Goal: Download file/media

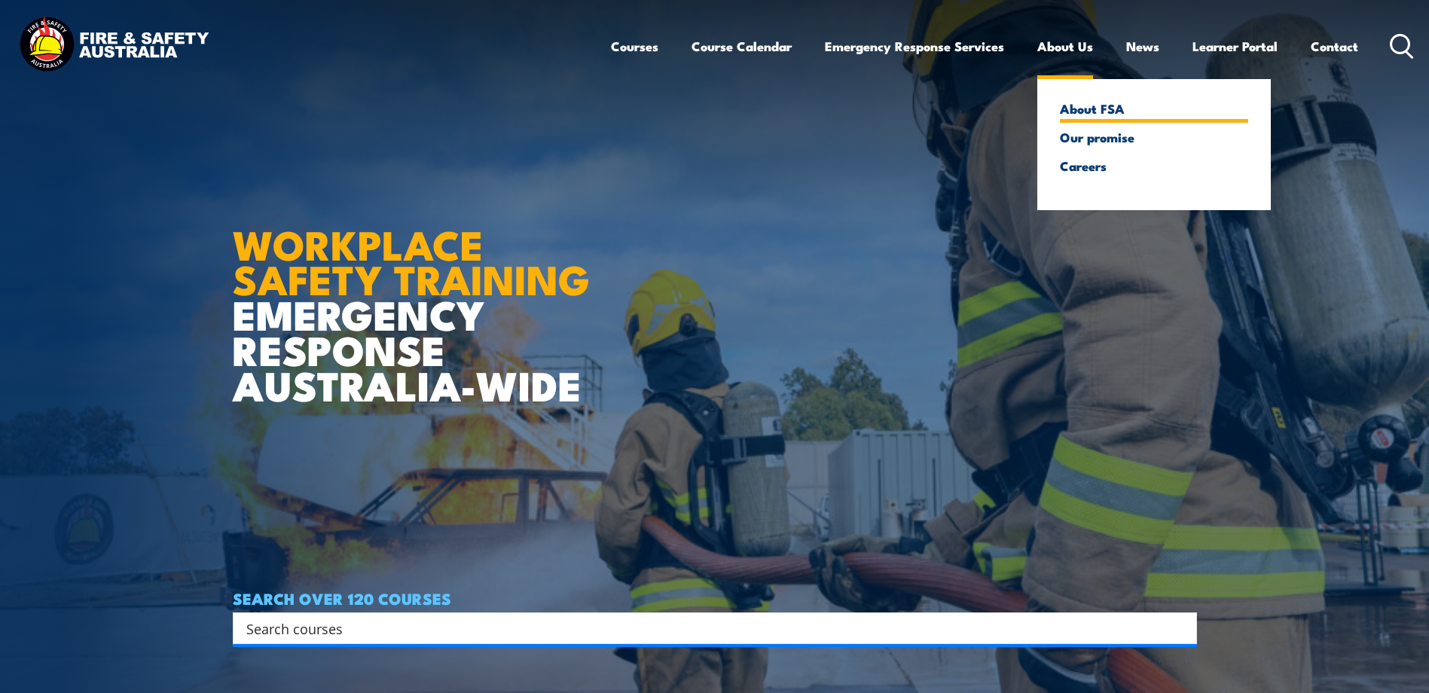
click at [1105, 115] on link "About FSA" at bounding box center [1154, 109] width 188 height 14
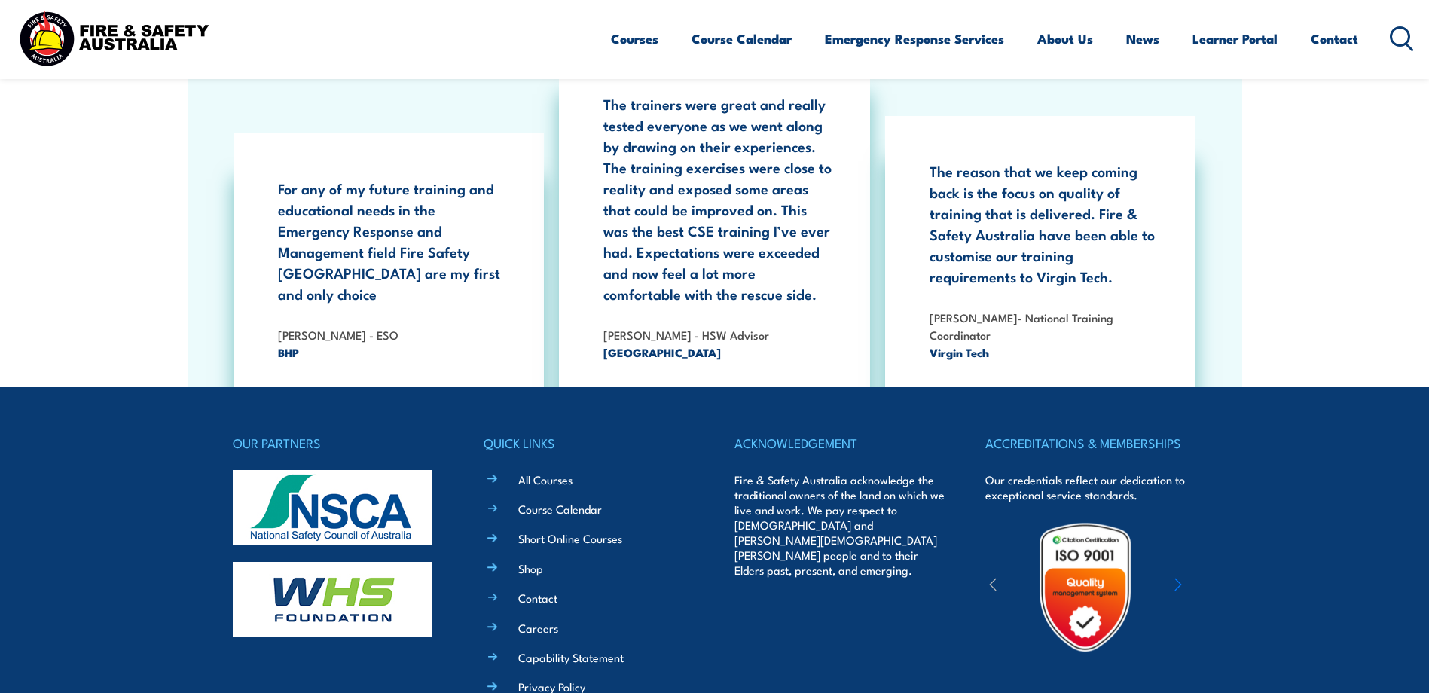
scroll to position [4883, 0]
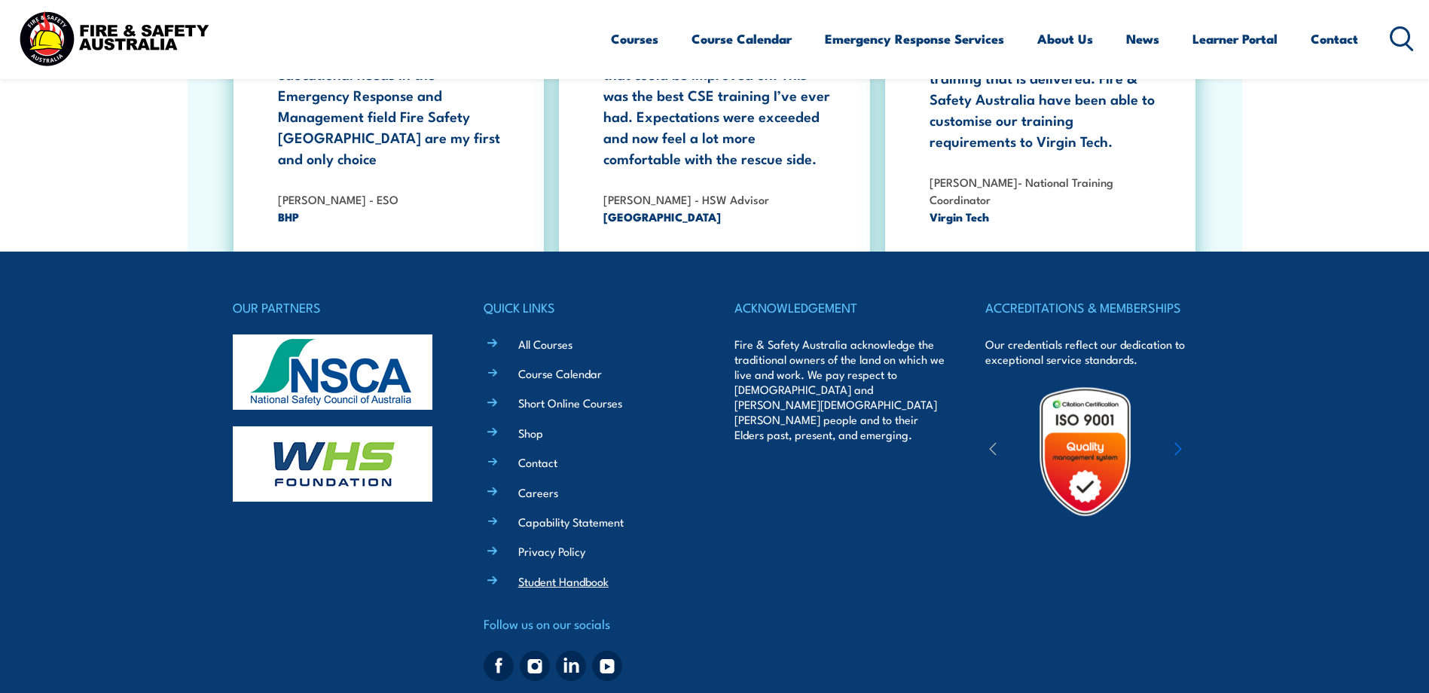
click at [598, 573] on link "Student Handbook" at bounding box center [563, 581] width 90 height 16
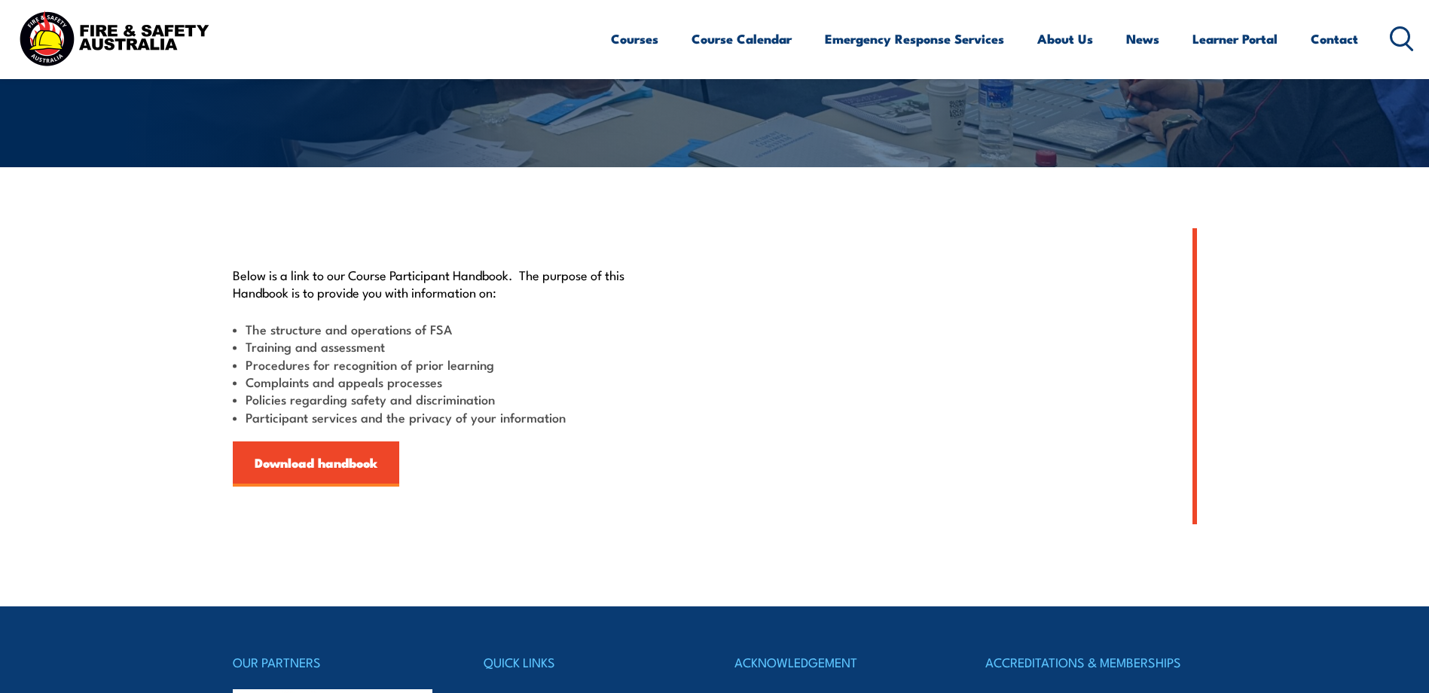
scroll to position [301, 0]
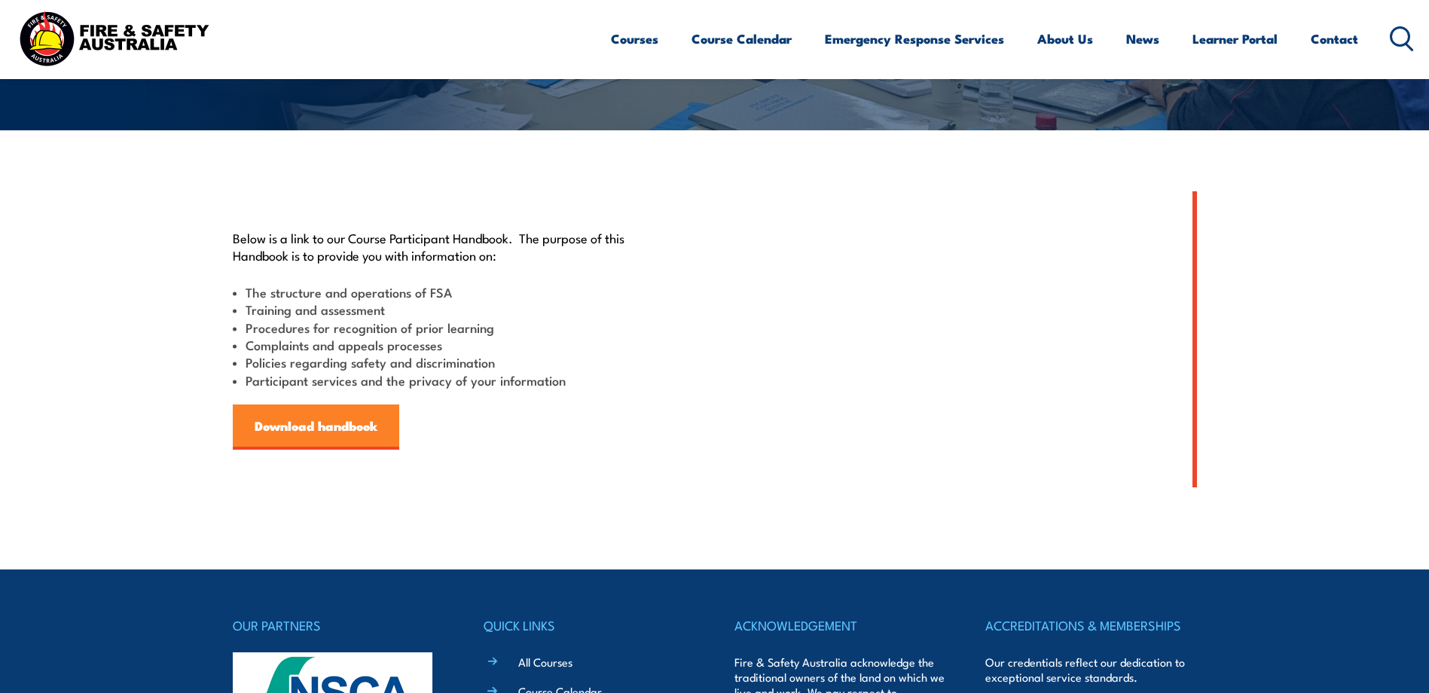
click at [329, 434] on link "Download handbook" at bounding box center [316, 427] width 167 height 45
